Goal: Transaction & Acquisition: Purchase product/service

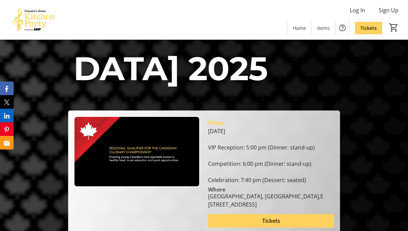
scroll to position [43, 0]
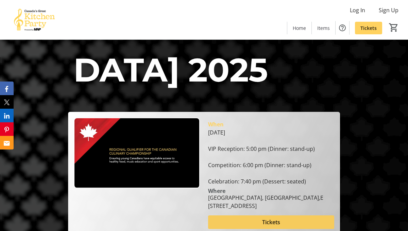
click at [241, 214] on span at bounding box center [271, 222] width 126 height 16
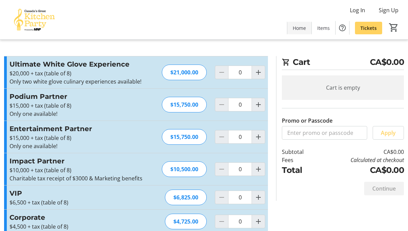
click at [303, 24] on span at bounding box center [299, 28] width 24 height 16
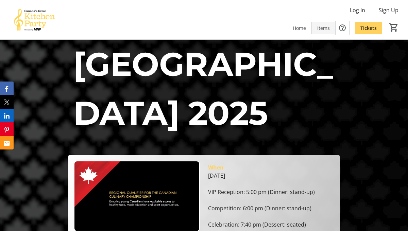
click at [318, 28] on span "Items" at bounding box center [323, 27] width 13 height 7
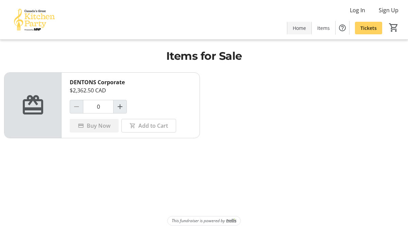
click at [300, 29] on span "Home" at bounding box center [298, 27] width 13 height 7
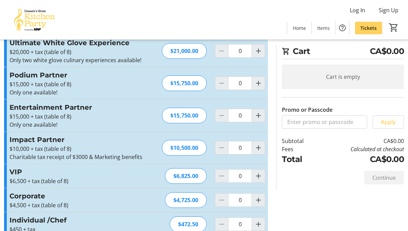
scroll to position [44, 0]
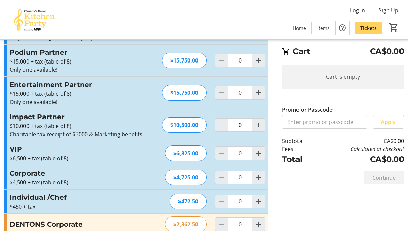
click at [204, 203] on div "$472.50" at bounding box center [187, 202] width 37 height 16
